Goal: Information Seeking & Learning: Understand process/instructions

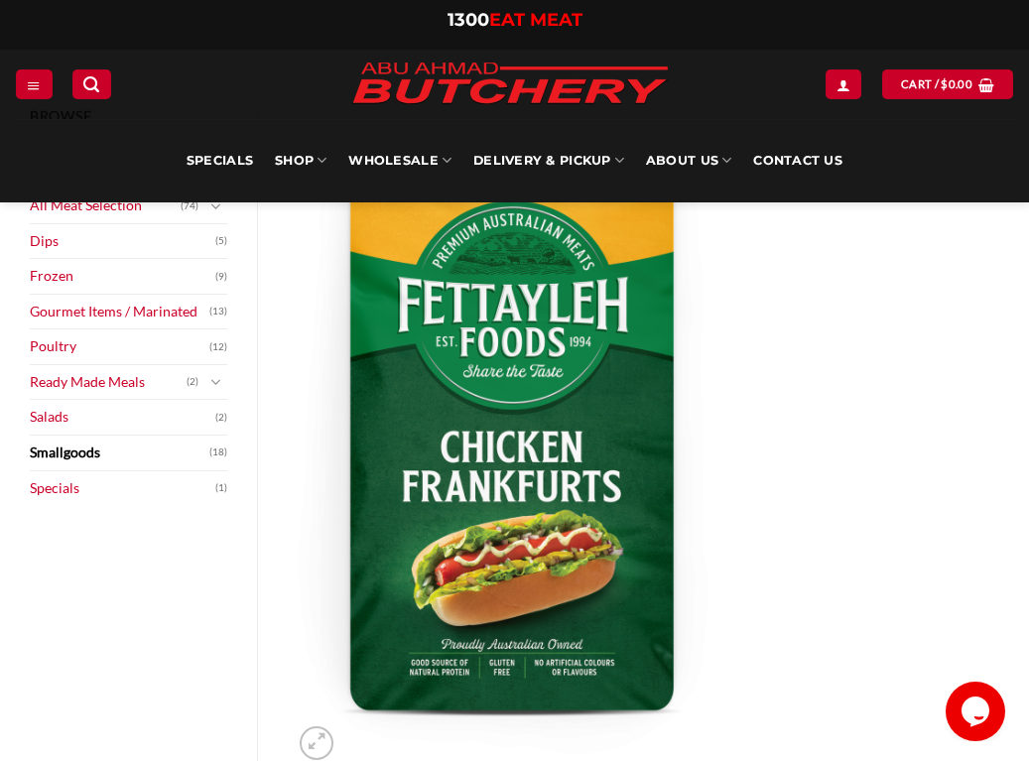
scroll to position [166, 0]
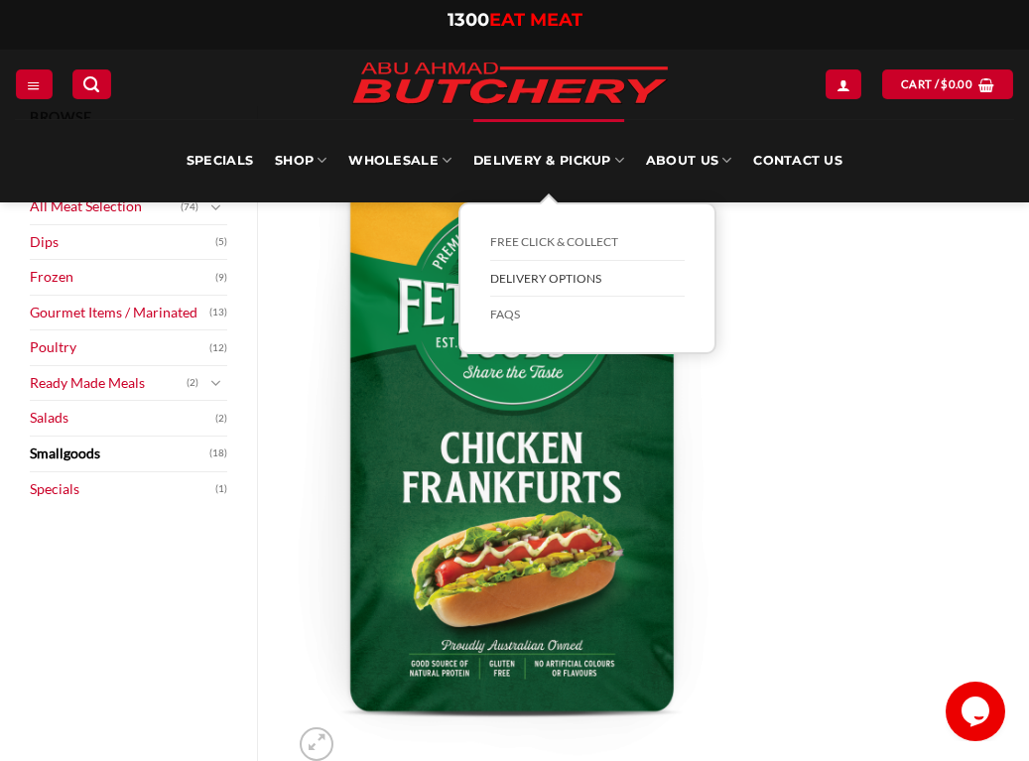
click at [502, 266] on link "Delivery Options" at bounding box center [587, 279] width 195 height 37
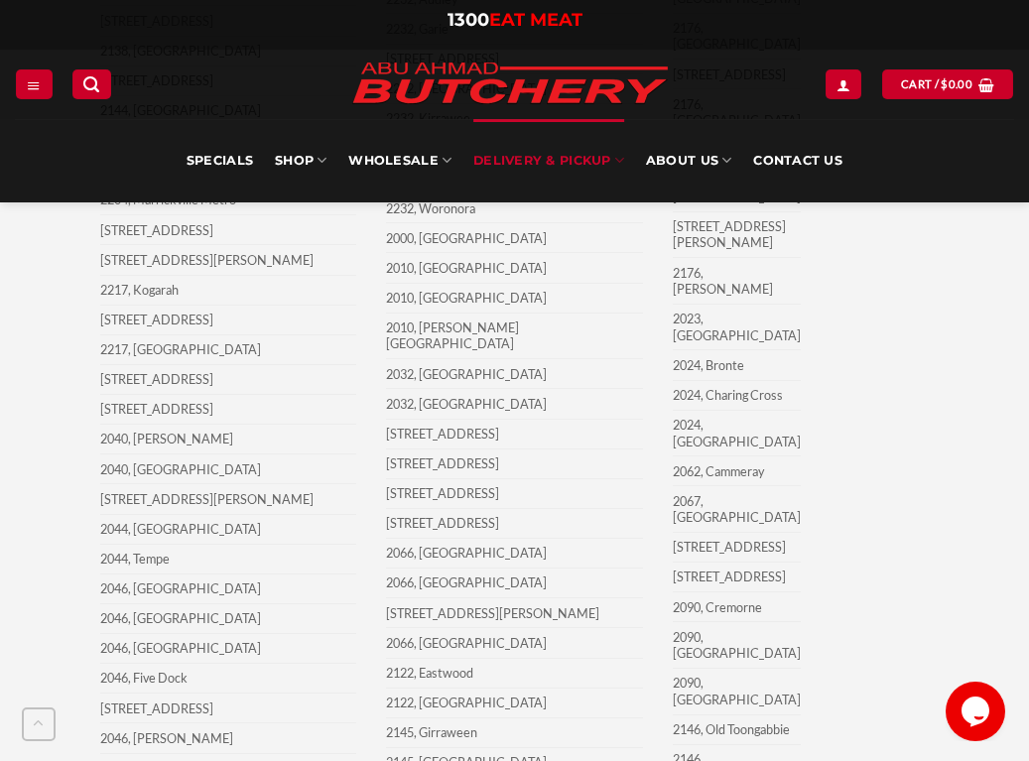
scroll to position [5539, 0]
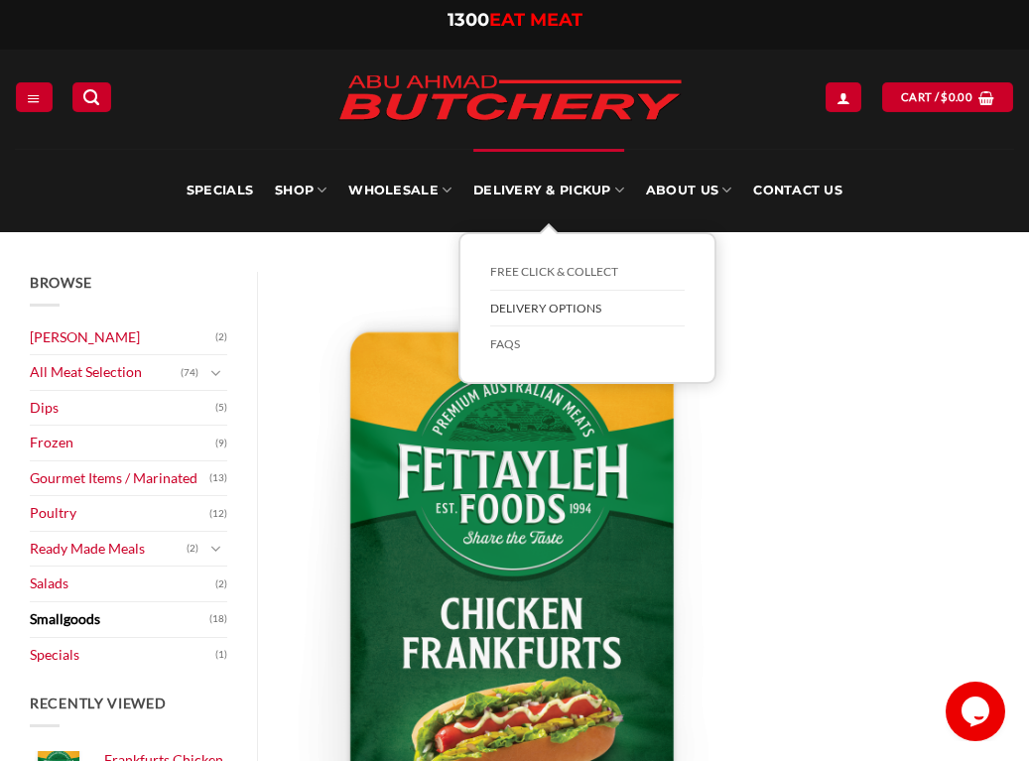
click at [529, 306] on link "Delivery Options" at bounding box center [587, 309] width 195 height 37
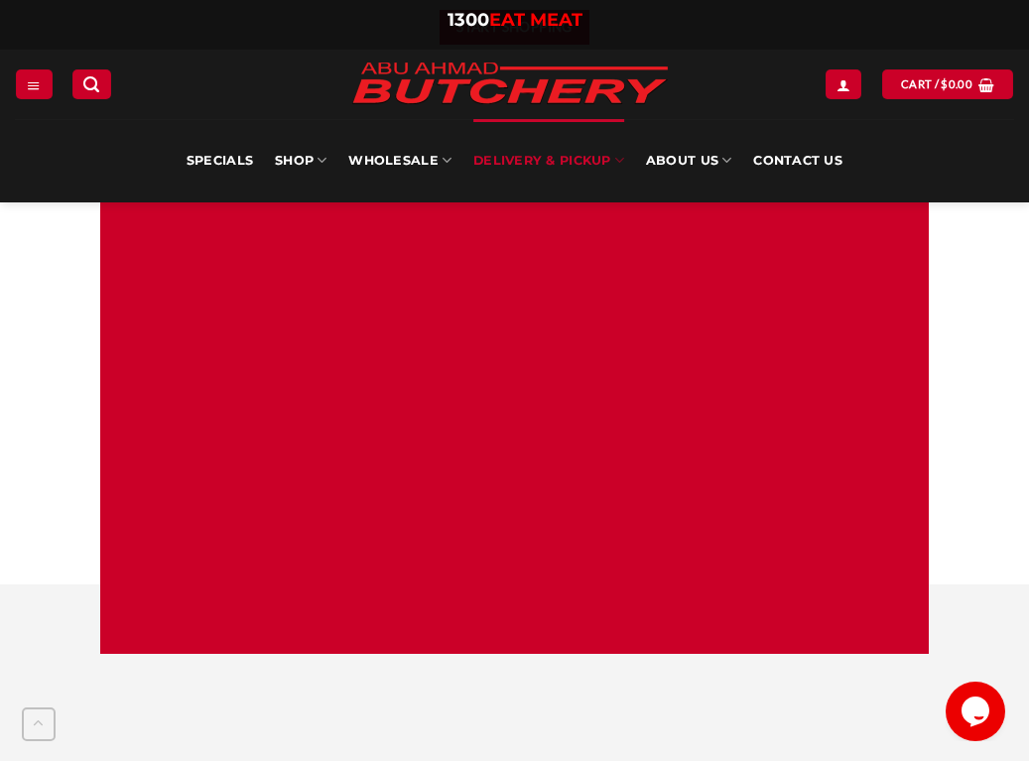
scroll to position [1276, 0]
